Goal: Communication & Community: Answer question/provide support

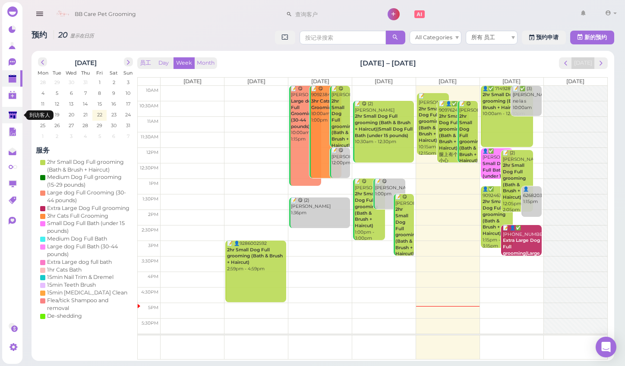
click at [16, 115] on polygon at bounding box center [13, 114] width 8 height 7
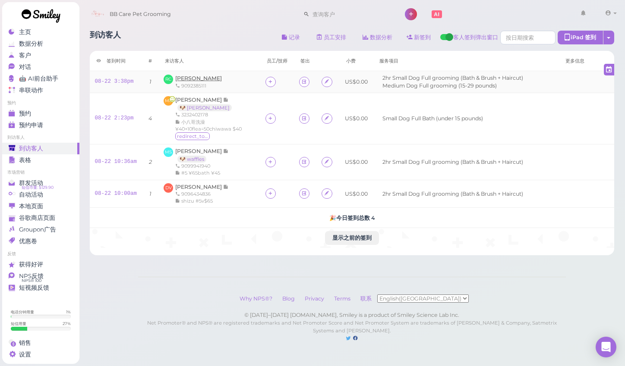
click at [188, 78] on span "[PERSON_NAME]" at bounding box center [198, 78] width 47 height 6
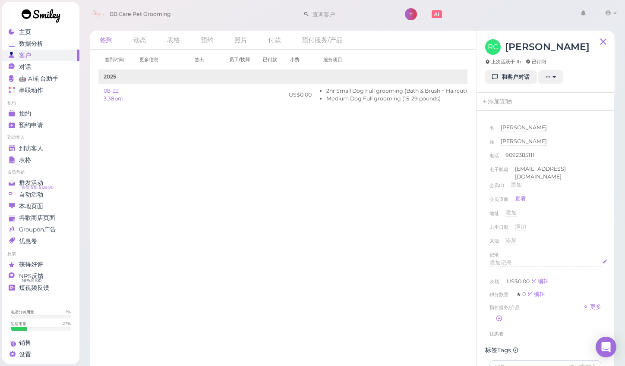
click at [507, 261] on span "添加记录" at bounding box center [500, 263] width 22 height 6
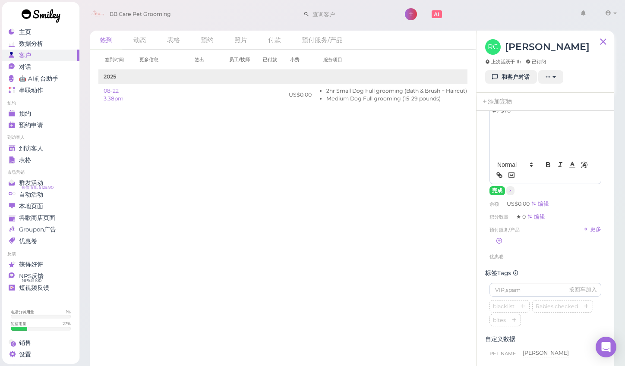
scroll to position [157, 0]
click at [494, 189] on button "完成" at bounding box center [497, 189] width 16 height 9
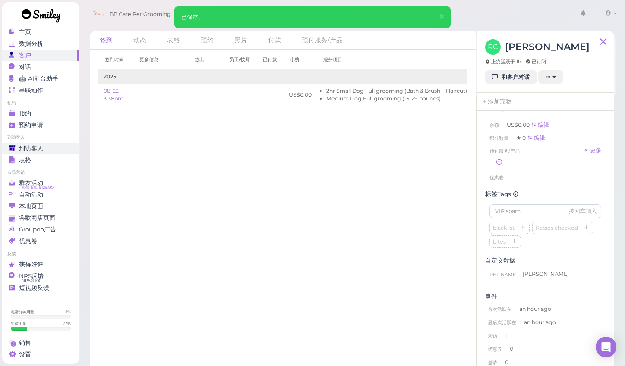
click at [25, 149] on span "到访客人" at bounding box center [31, 148] width 24 height 7
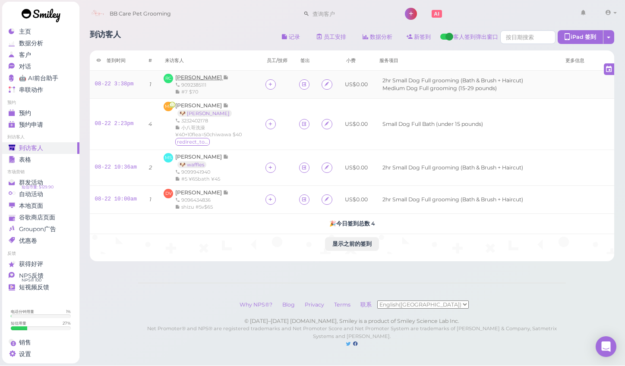
click at [202, 76] on span "[PERSON_NAME]" at bounding box center [199, 78] width 48 height 6
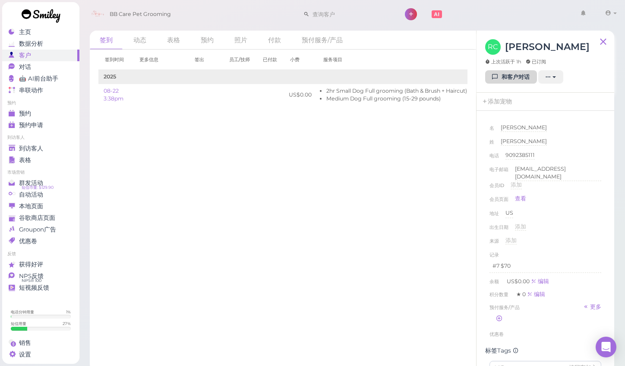
click at [500, 80] on link "和客户对话" at bounding box center [511, 77] width 52 height 14
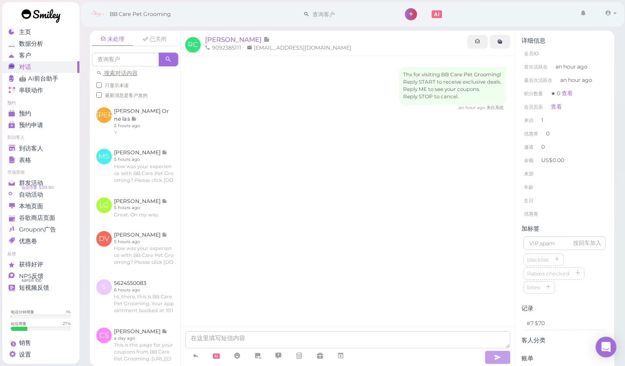
scroll to position [15, 0]
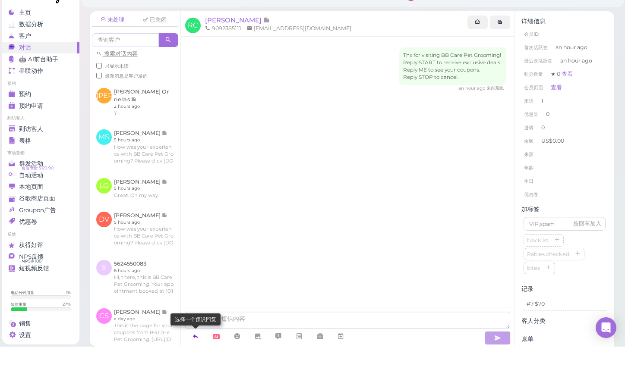
click at [196, 352] on icon at bounding box center [195, 356] width 7 height 9
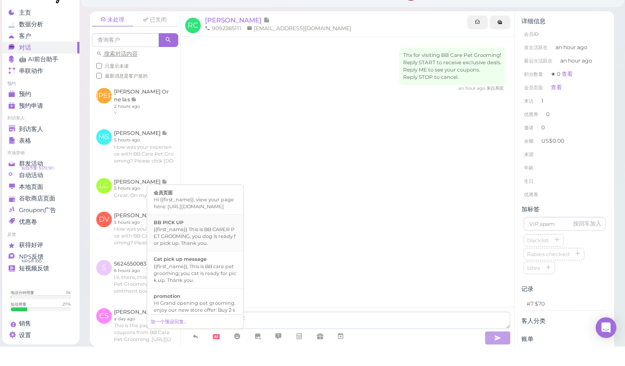
click at [193, 246] on div "{{first_name}} This is BB CARER PET GROOMING, you dog is ready for pick up. Tha…" at bounding box center [195, 256] width 83 height 21
type textarea "{{first_name}} This is BB CARER PET GROOMING, you dog is ready for pick up. Tha…"
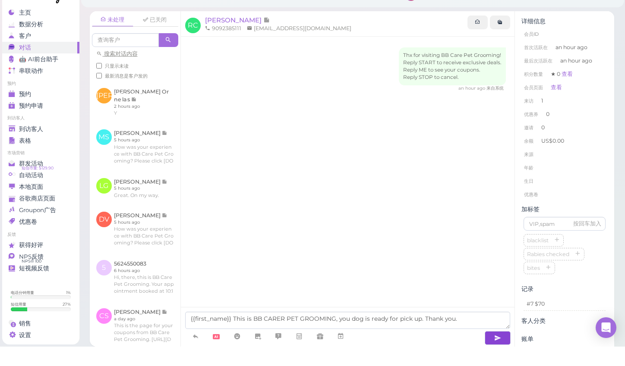
click at [495, 353] on icon "button" at bounding box center [497, 357] width 7 height 9
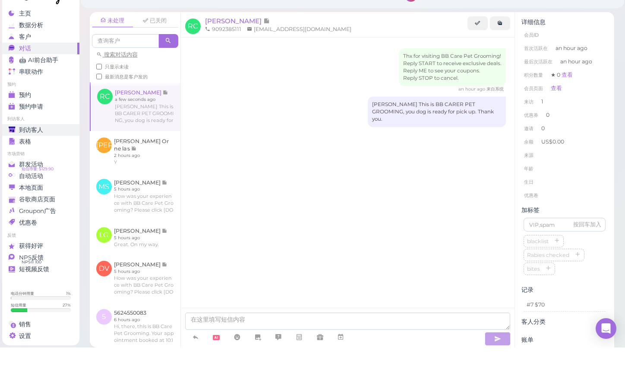
click at [35, 145] on span "到访客人" at bounding box center [31, 148] width 24 height 7
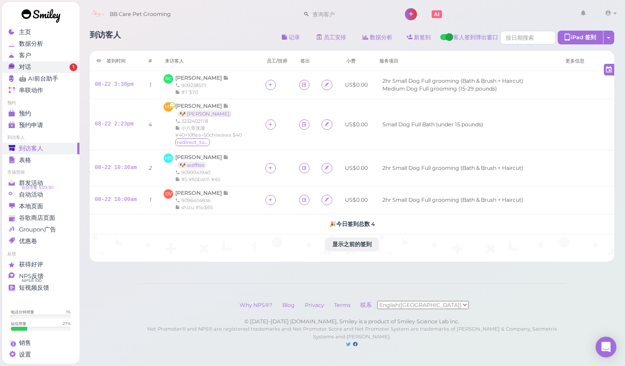
click at [34, 65] on div "对话" at bounding box center [40, 66] width 62 height 7
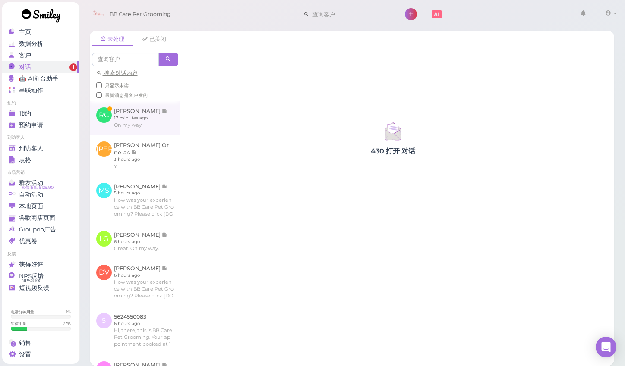
click at [134, 114] on link at bounding box center [135, 118] width 90 height 34
